Goal: Transaction & Acquisition: Subscribe to service/newsletter

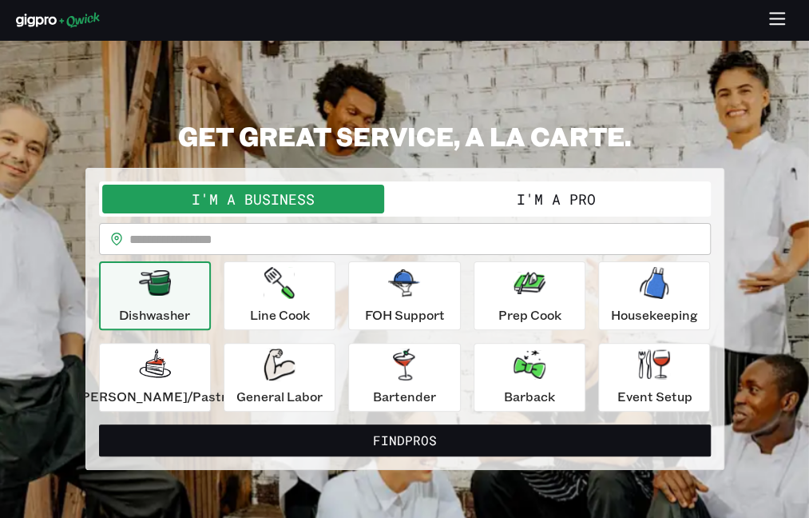
click at [780, 17] on icon "button" at bounding box center [778, 20] width 18 height 18
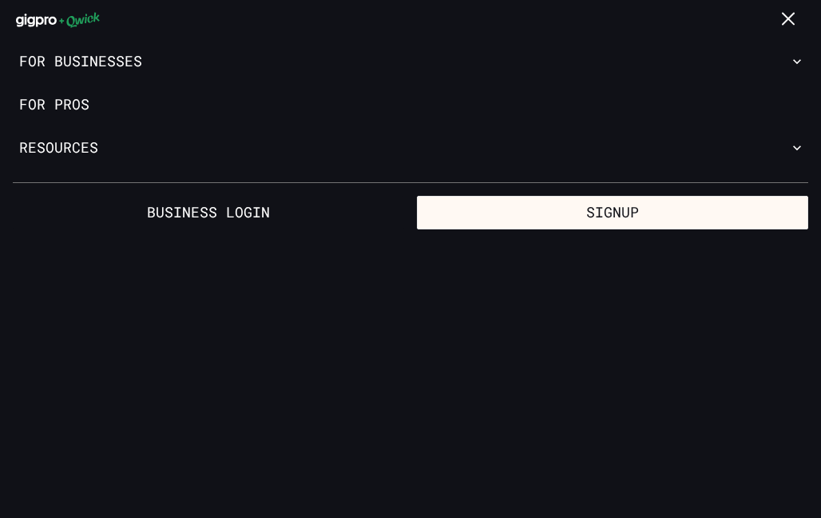
click at [796, 12] on icon "button" at bounding box center [790, 20] width 18 height 18
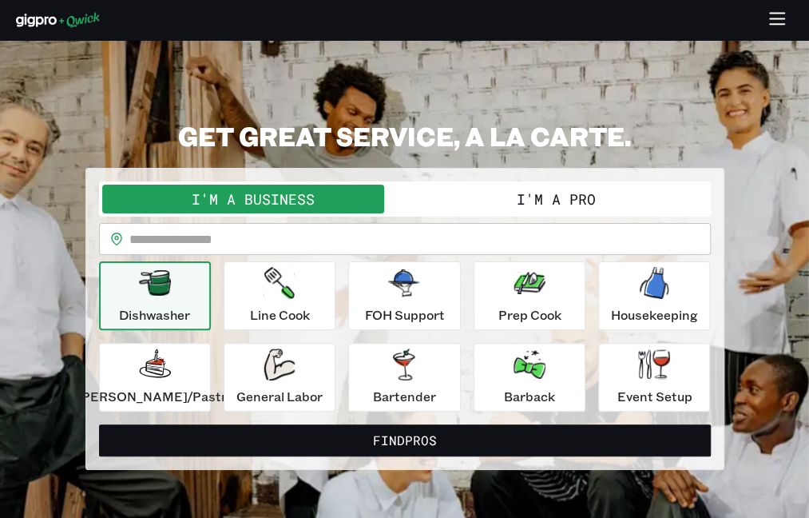
click at [777, 22] on icon "button" at bounding box center [778, 20] width 18 height 18
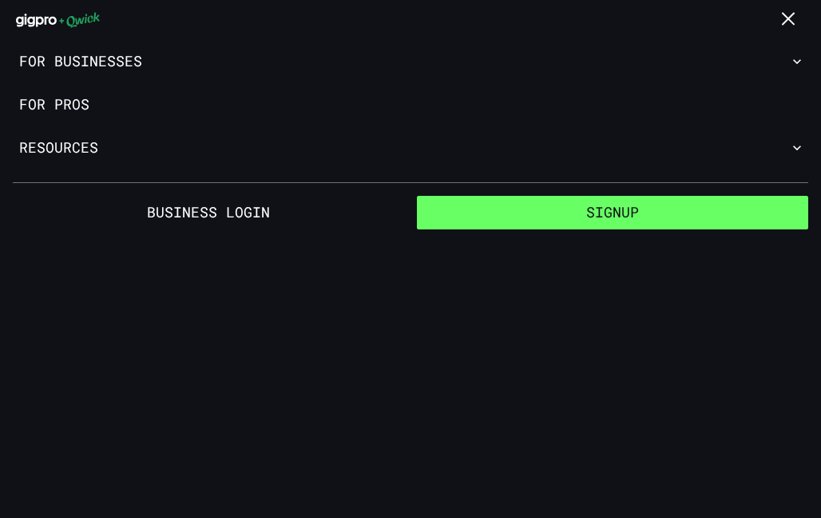
click at [642, 205] on button "Signup" at bounding box center [613, 213] width 392 height 34
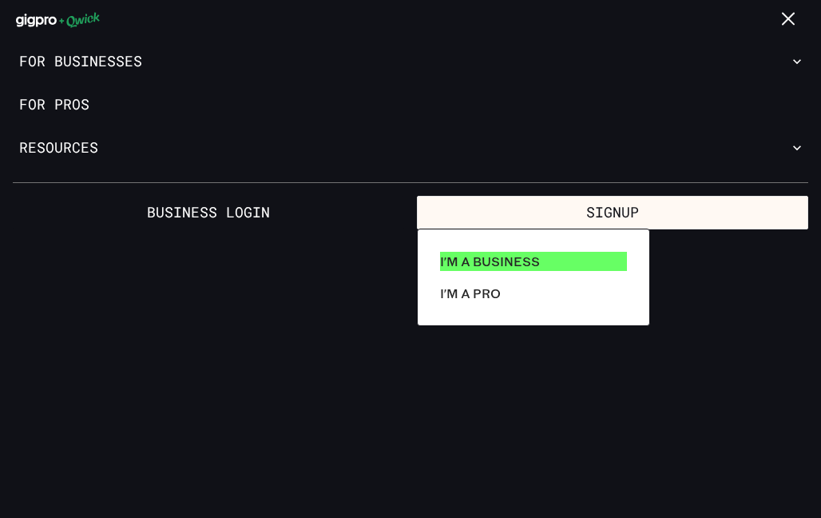
click at [589, 267] on link "I'm a Business" at bounding box center [534, 261] width 200 height 32
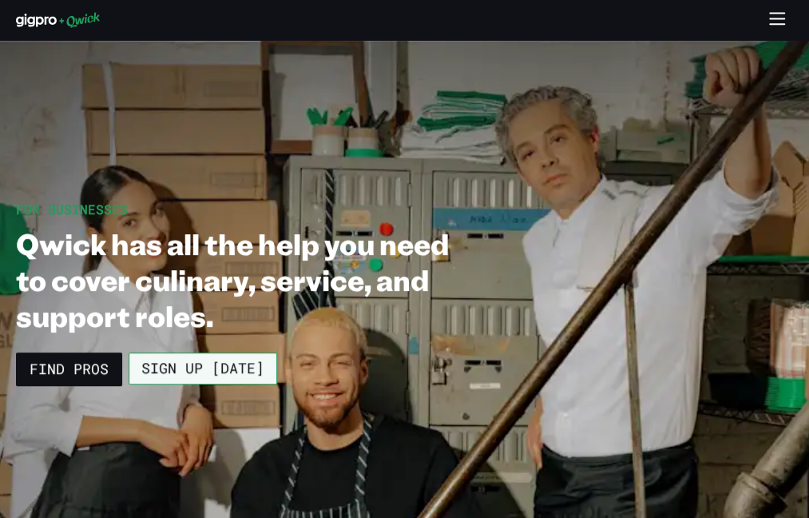
click at [237, 363] on link "Sign up [DATE]" at bounding box center [203, 368] width 149 height 32
